Goal: Find specific page/section: Find specific page/section

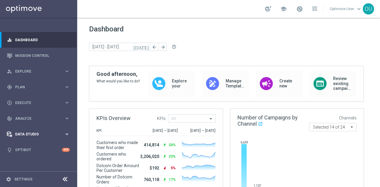
click at [52, 137] on div "Data Studio keyboard_arrow_right" at bounding box center [38, 134] width 77 height 16
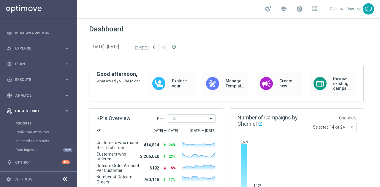
scroll to position [23, 0]
click at [36, 94] on span "Analyze" at bounding box center [39, 96] width 49 height 4
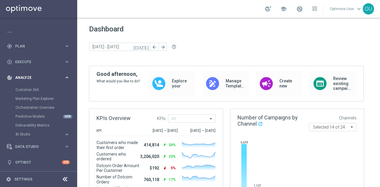
scroll to position [41, 0]
click at [45, 131] on accordion "BI Studio keyboard_arrow_right Campaigns Deliverability Emails Baseline Matchba…" at bounding box center [45, 134] width 61 height 9
click at [31, 58] on div "play_circle_outline Execute keyboard_arrow_right" at bounding box center [38, 62] width 77 height 16
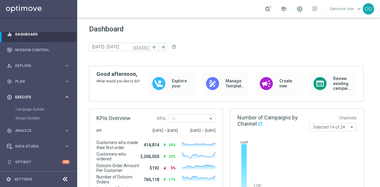
scroll to position [5, 0]
click at [28, 128] on div "track_changes Analyze" at bounding box center [35, 130] width 57 height 5
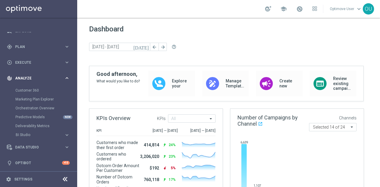
scroll to position [41, 0]
click at [36, 134] on span "BI Studio" at bounding box center [37, 135] width 42 height 4
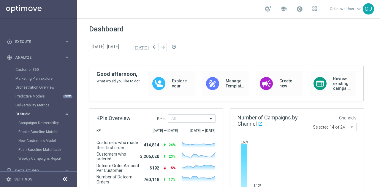
scroll to position [62, 0]
click at [34, 112] on span "BI Studio" at bounding box center [37, 114] width 42 height 4
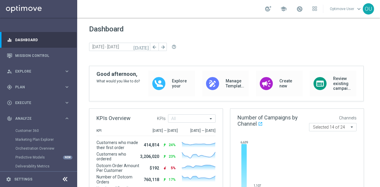
scroll to position [0, 0]
click at [33, 69] on div "person_search Explore" at bounding box center [35, 71] width 57 height 5
